Goal: Find specific page/section: Find specific page/section

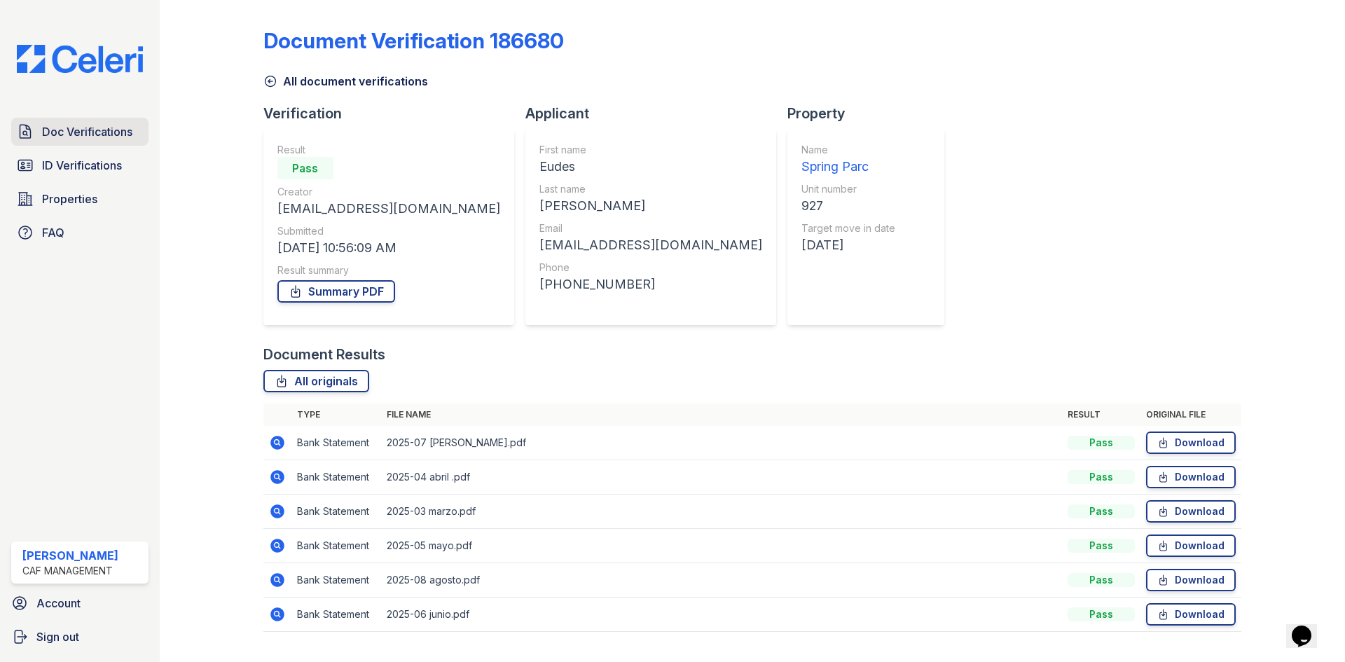
scroll to position [204, 0]
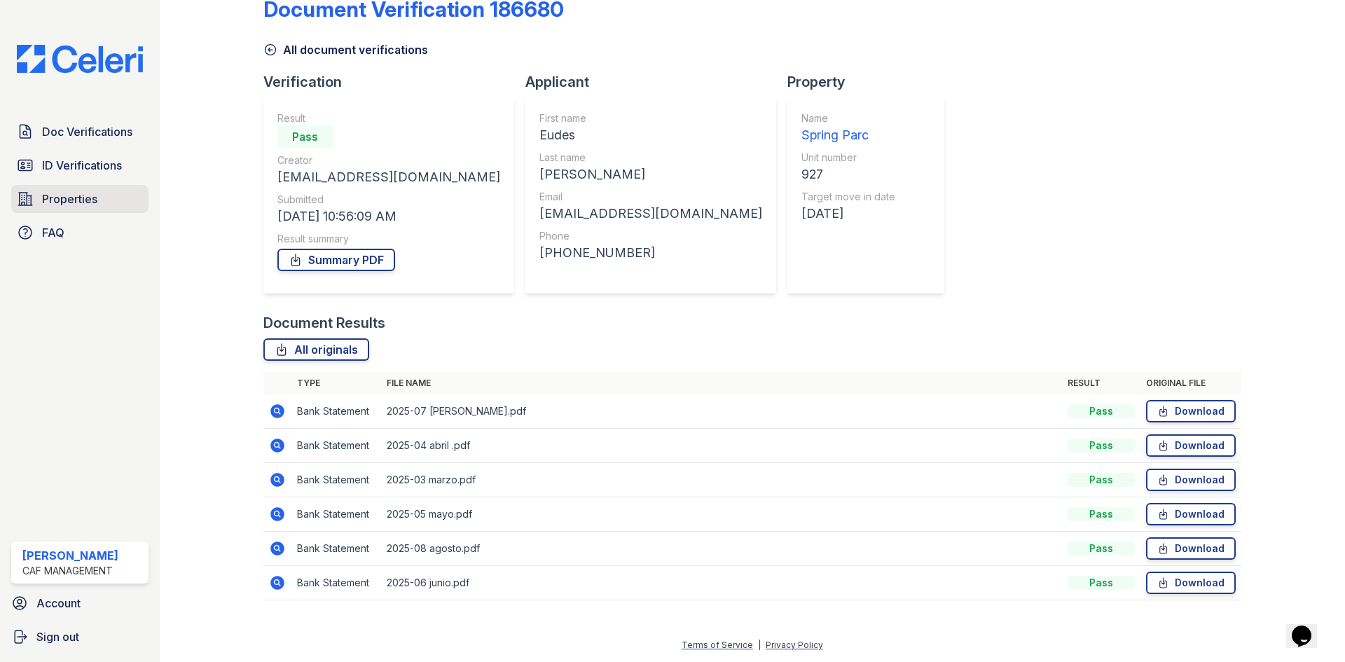
click at [88, 207] on span "Properties" at bounding box center [69, 199] width 55 height 17
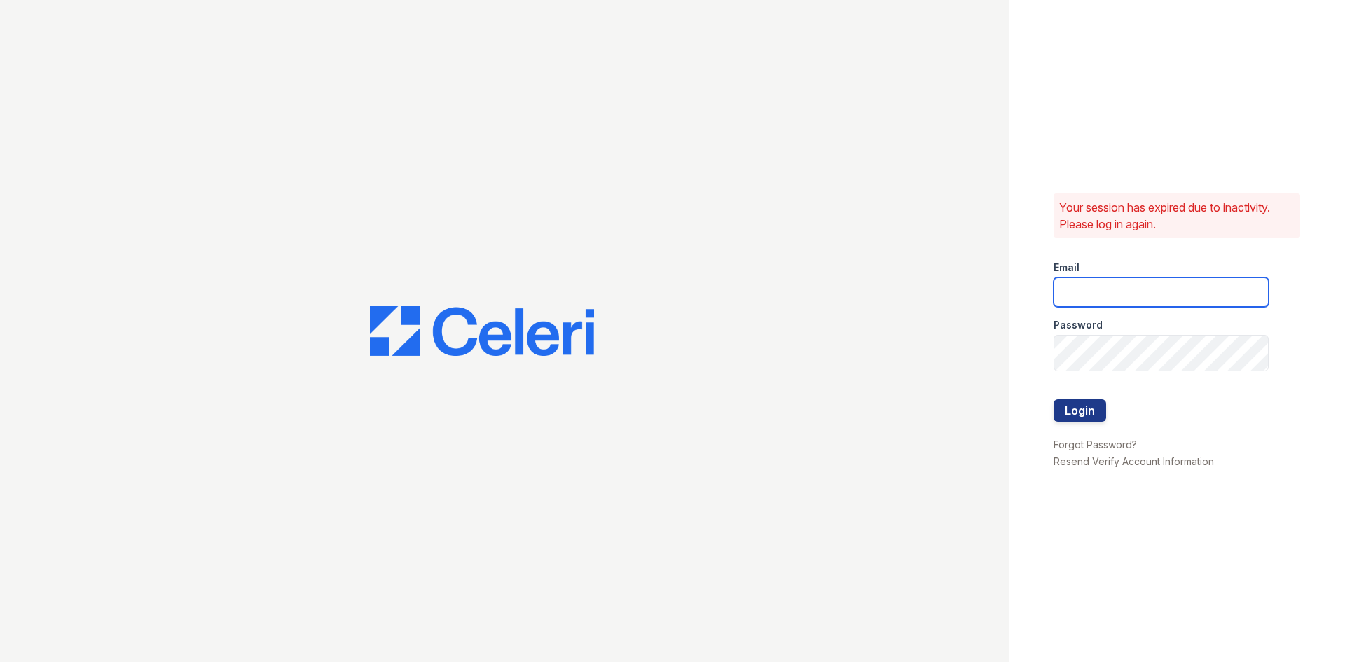
type input "[DOMAIN_NAME][EMAIL_ADDRESS][DOMAIN_NAME]"
click at [1098, 422] on button "Login" at bounding box center [1080, 410] width 53 height 22
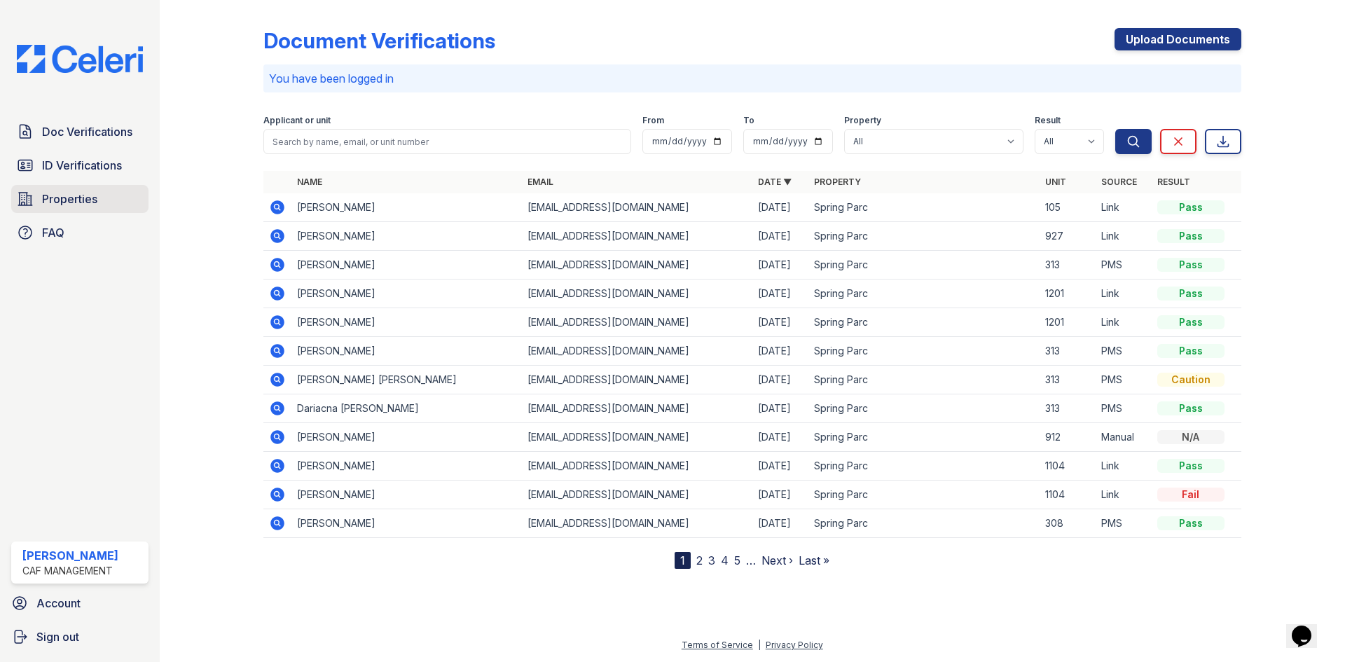
click at [105, 213] on link "Properties" at bounding box center [79, 199] width 137 height 28
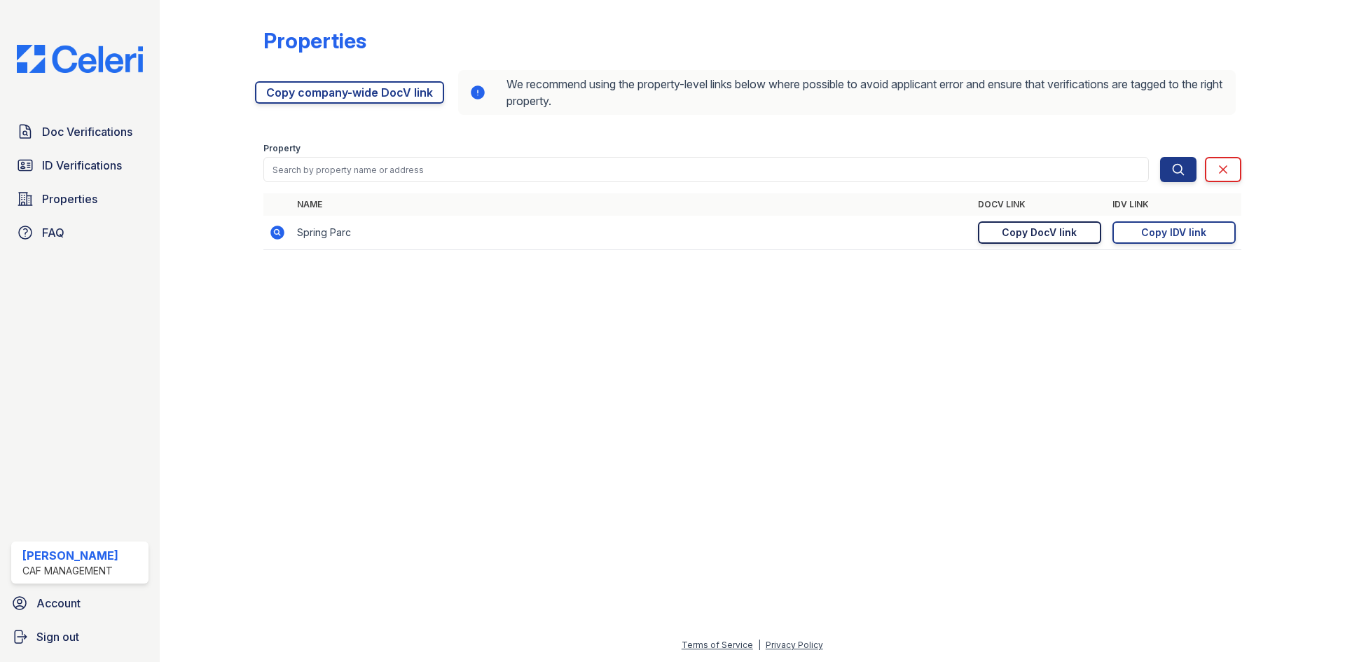
click at [1002, 240] on div "Copy DocV link" at bounding box center [1039, 233] width 75 height 14
